Goal: Task Accomplishment & Management: Use online tool/utility

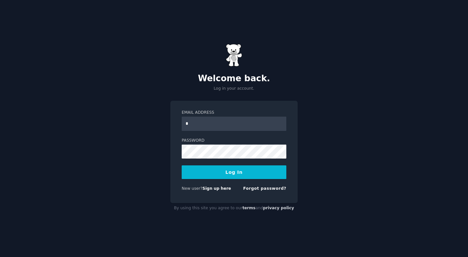
type input "**********"
click at [182, 165] on button "Log In" at bounding box center [234, 172] width 105 height 14
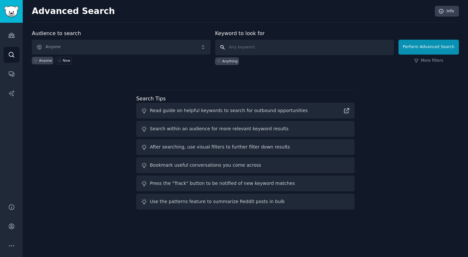
click at [246, 49] on input "text" at bounding box center [304, 48] width 179 height 16
type input "gap"
click button "Perform Advanced Search" at bounding box center [428, 47] width 60 height 15
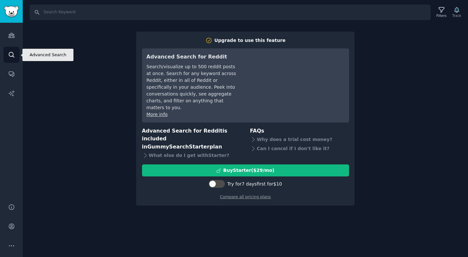
click at [12, 61] on link "Search" at bounding box center [12, 55] width 16 height 16
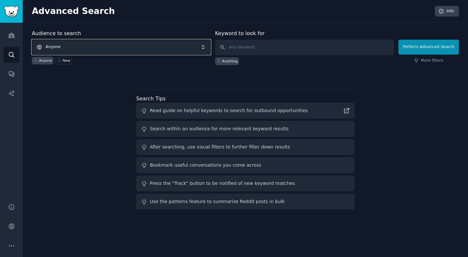
click at [77, 51] on span "Anyone" at bounding box center [121, 47] width 179 height 15
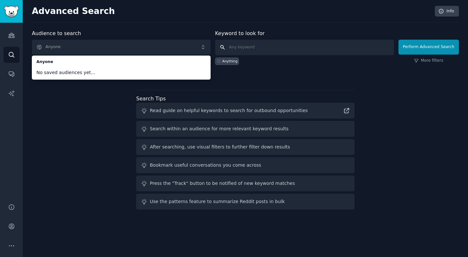
click at [243, 42] on input "text" at bounding box center [304, 48] width 179 height 16
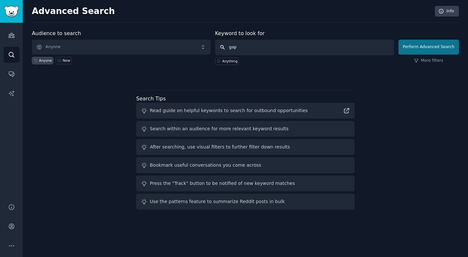
type input "gap"
click at [417, 50] on button "Perform Advanced Search" at bounding box center [428, 47] width 60 height 15
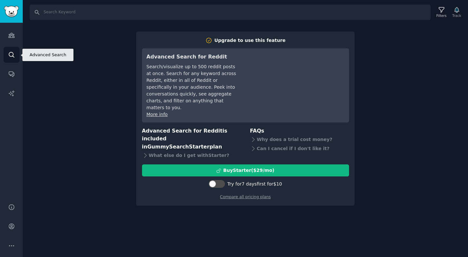
click at [11, 53] on icon "Sidebar" at bounding box center [11, 54] width 7 height 7
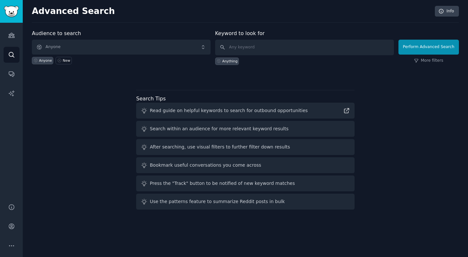
click at [58, 56] on div "Anyone New" at bounding box center [121, 60] width 179 height 10
click at [60, 60] on link "New" at bounding box center [64, 60] width 16 height 7
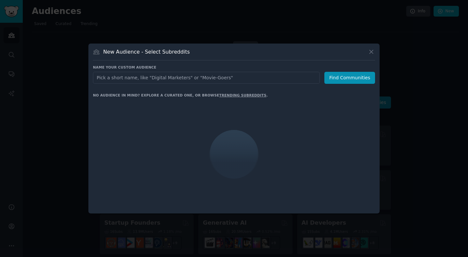
type input "gap"
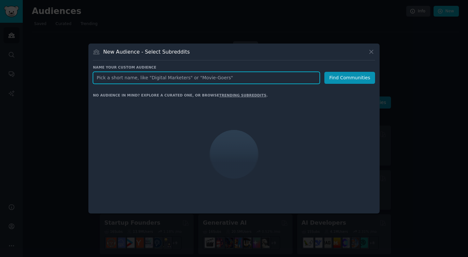
click at [140, 83] on input "text" at bounding box center [206, 78] width 227 height 12
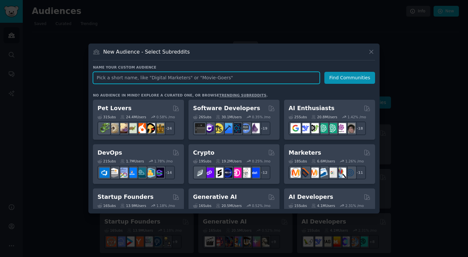
click at [132, 81] on input "text" at bounding box center [206, 78] width 227 height 12
type input "gap"
click button "Find Communities" at bounding box center [349, 78] width 51 height 12
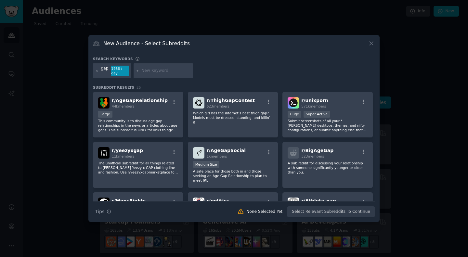
click at [105, 72] on div "gap" at bounding box center [104, 71] width 7 height 10
click at [96, 71] on icon at bounding box center [97, 71] width 4 height 4
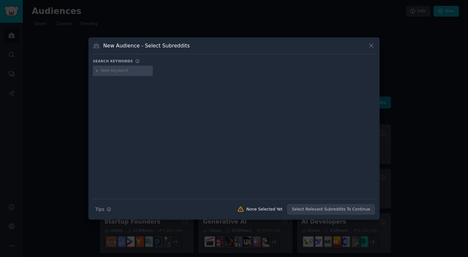
click at [109, 69] on input "text" at bounding box center [125, 71] width 49 height 6
type input "jeans"
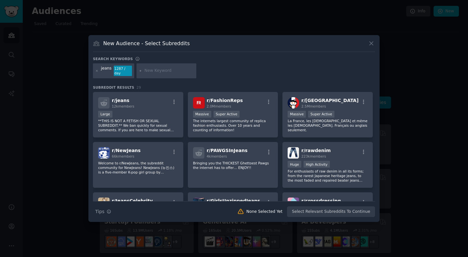
click at [110, 70] on div "jeans 1287 / day" at bounding box center [113, 70] width 41 height 15
click at [109, 71] on div "jeans" at bounding box center [106, 71] width 11 height 10
click at [163, 71] on input "text" at bounding box center [169, 71] width 49 height 6
type input "company"
click at [165, 71] on div "1063 / day" at bounding box center [174, 71] width 18 height 10
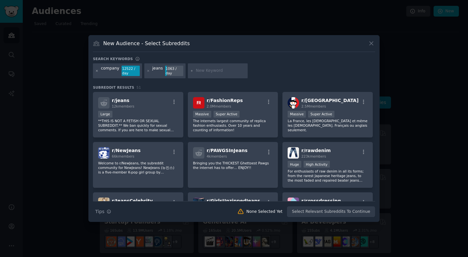
click at [96, 71] on icon at bounding box center [97, 71] width 4 height 4
click at [154, 70] on input "text" at bounding box center [169, 71] width 49 height 6
click at [108, 74] on div "jeans 1063 / day" at bounding box center [113, 70] width 41 height 15
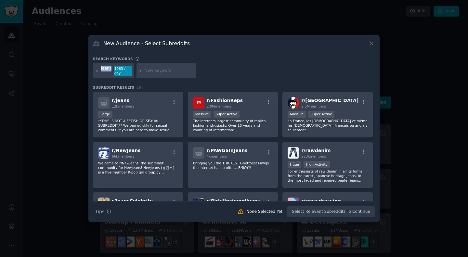
click at [108, 74] on div "jeans 1063 / day" at bounding box center [113, 70] width 41 height 15
click at [96, 69] on div at bounding box center [97, 71] width 4 height 10
click at [97, 71] on icon at bounding box center [97, 71] width 2 height 2
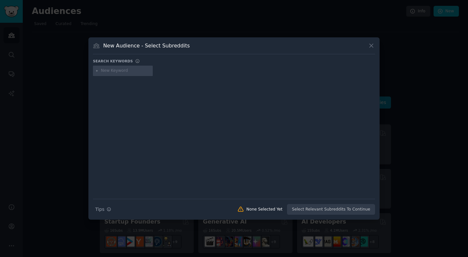
click at [117, 68] on input "text" at bounding box center [125, 71] width 49 height 6
type input "jeans company"
